Goal: Task Accomplishment & Management: Use online tool/utility

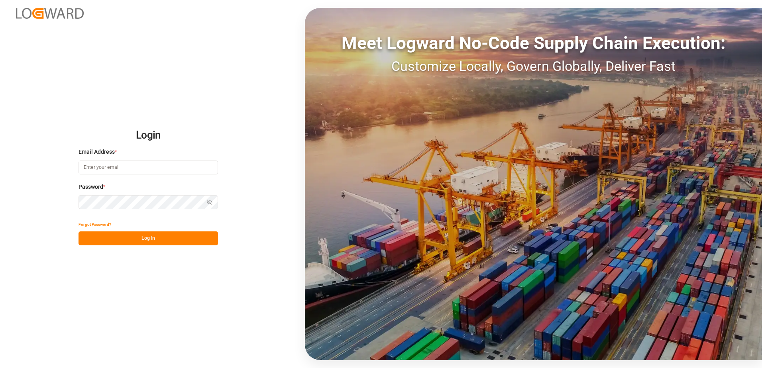
type input "[PERSON_NAME][EMAIL_ADDRESS][DOMAIN_NAME]"
click at [155, 238] on button "Log In" at bounding box center [147, 238] width 139 height 14
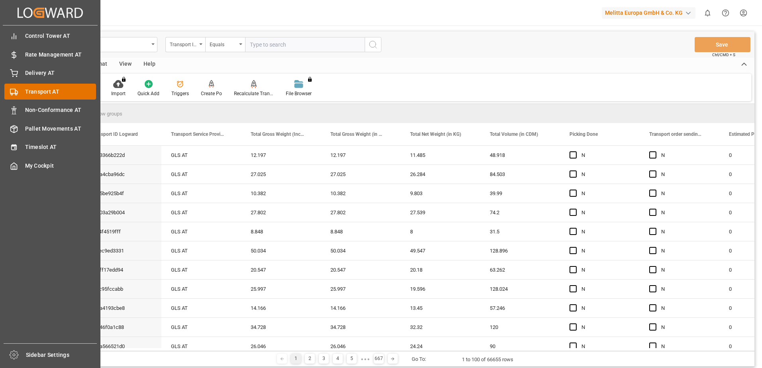
drag, startPoint x: 12, startPoint y: 76, endPoint x: 46, endPoint y: 84, distance: 34.9
click at [12, 76] on icon at bounding box center [14, 73] width 8 height 8
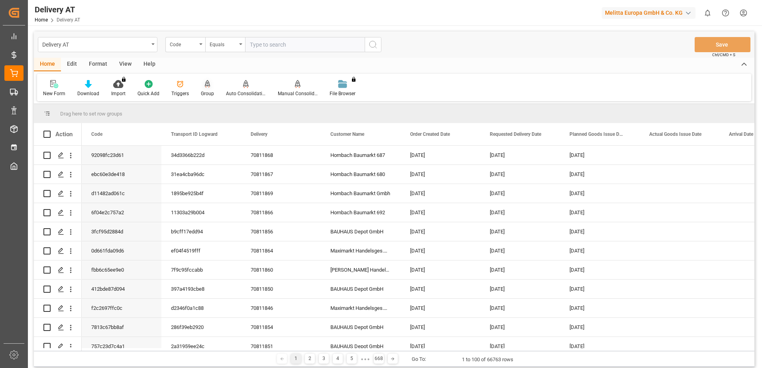
click at [204, 89] on div "Group" at bounding box center [207, 89] width 25 height 18
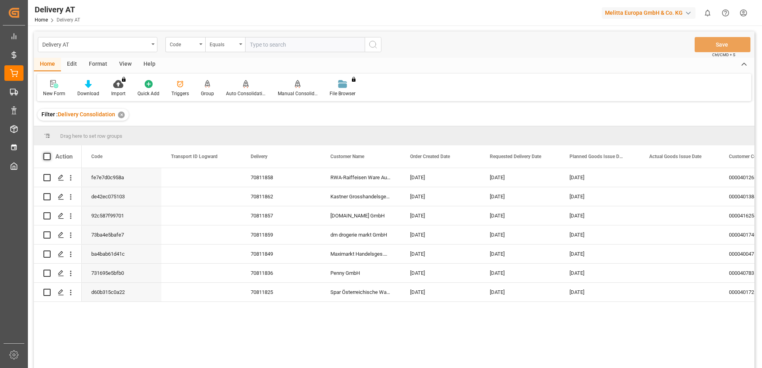
click at [47, 154] on span at bounding box center [46, 156] width 7 height 7
click at [49, 153] on input "checkbox" at bounding box center [49, 153] width 0 height 0
checkbox input "true"
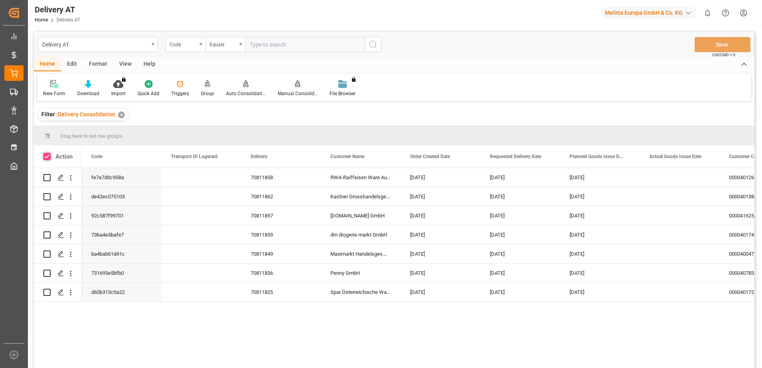
checkbox input "true"
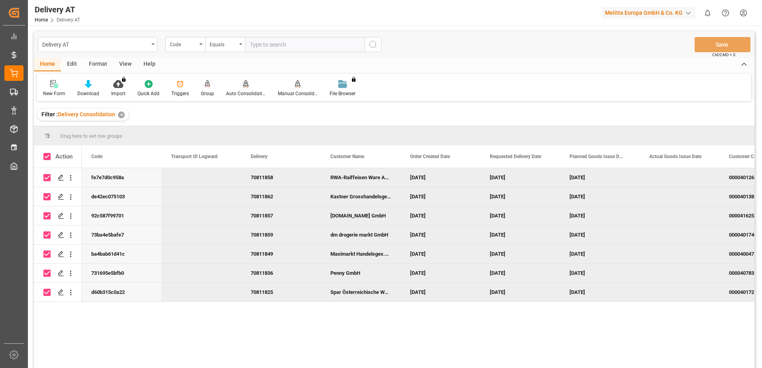
click at [245, 88] on div "Auto Consolidation" at bounding box center [246, 89] width 52 height 18
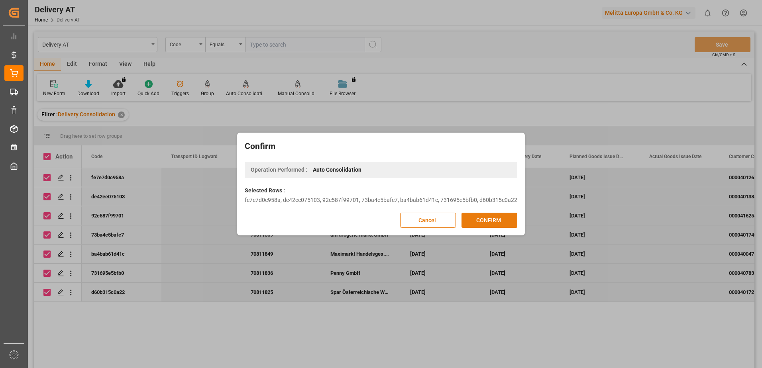
click at [479, 219] on button "CONFIRM" at bounding box center [489, 220] width 56 height 15
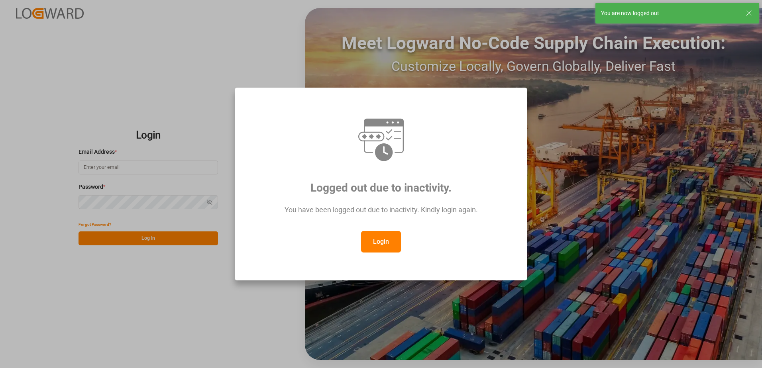
type input "[PERSON_NAME][EMAIL_ADDRESS][DOMAIN_NAME]"
